Goal: Task Accomplishment & Management: Use online tool/utility

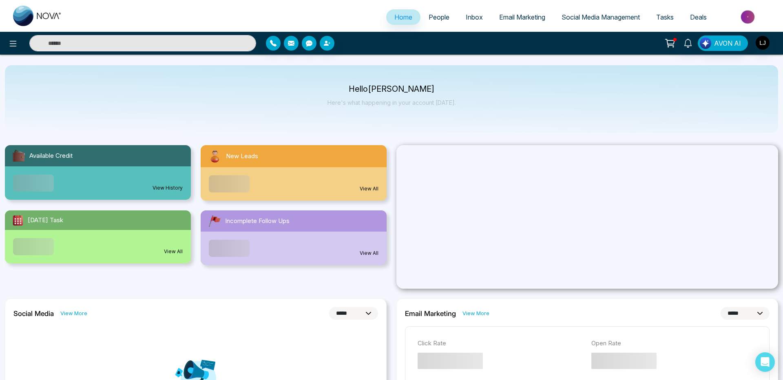
select select "*"
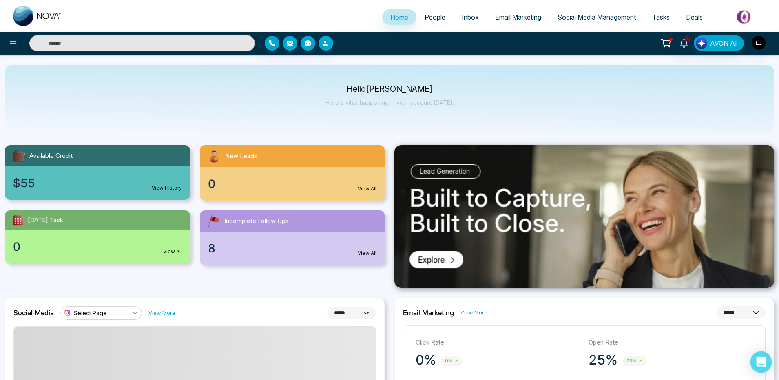
click at [756, 362] on div "Open Intercom Messenger" at bounding box center [761, 362] width 22 height 22
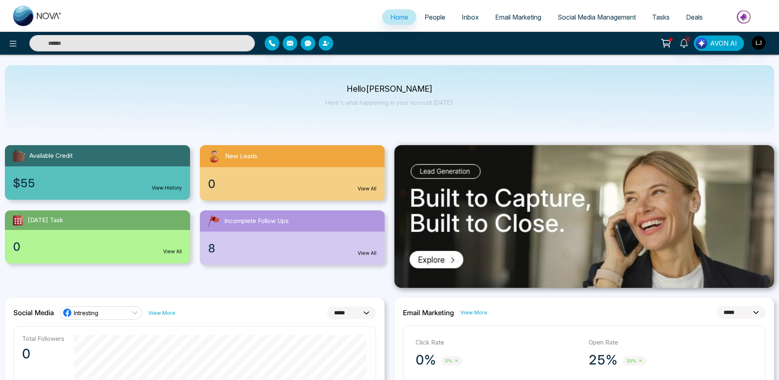
click at [428, 20] on span "People" at bounding box center [434, 17] width 21 height 8
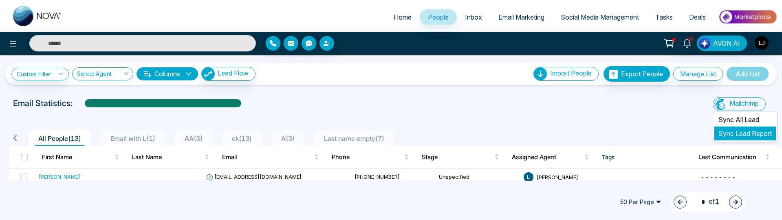
click at [733, 132] on link "Sync Lead Report" at bounding box center [745, 133] width 53 height 8
